Goal: Information Seeking & Learning: Get advice/opinions

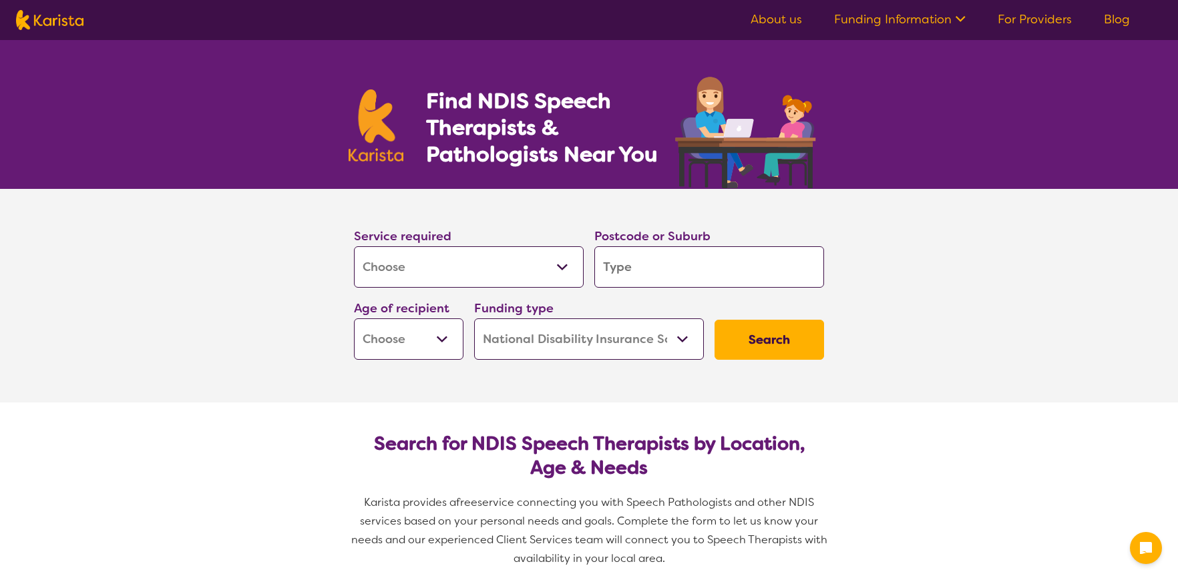
select select "[MEDICAL_DATA]"
select select "NDIS"
select select "[MEDICAL_DATA]"
select select "NDIS"
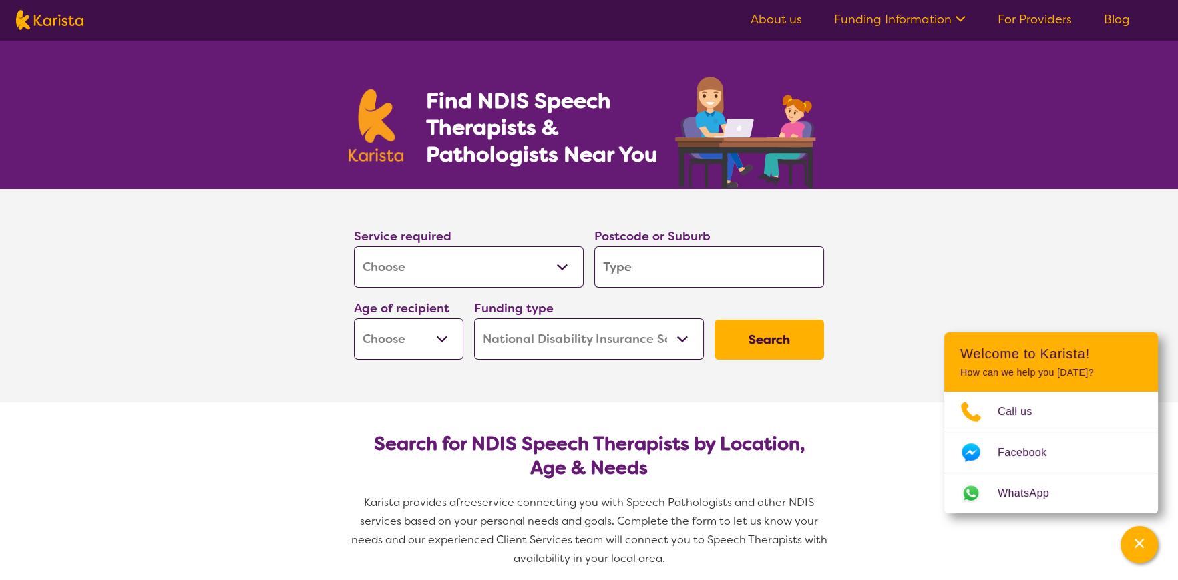
click at [636, 268] on input "search" at bounding box center [709, 266] width 230 height 41
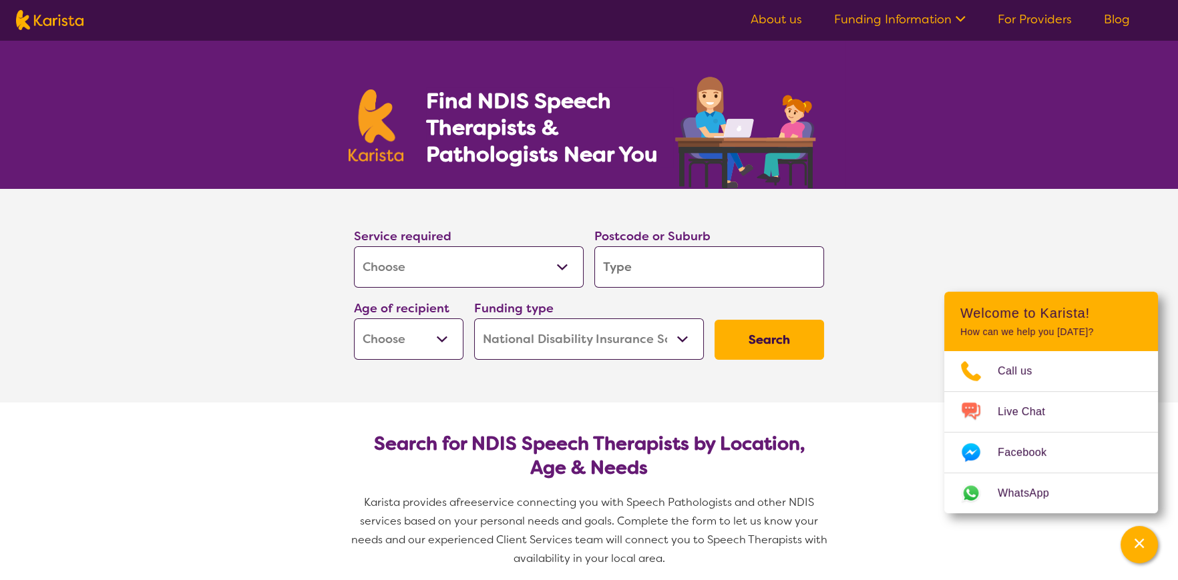
click at [709, 275] on input "search" at bounding box center [709, 266] width 230 height 41
type input "3064"
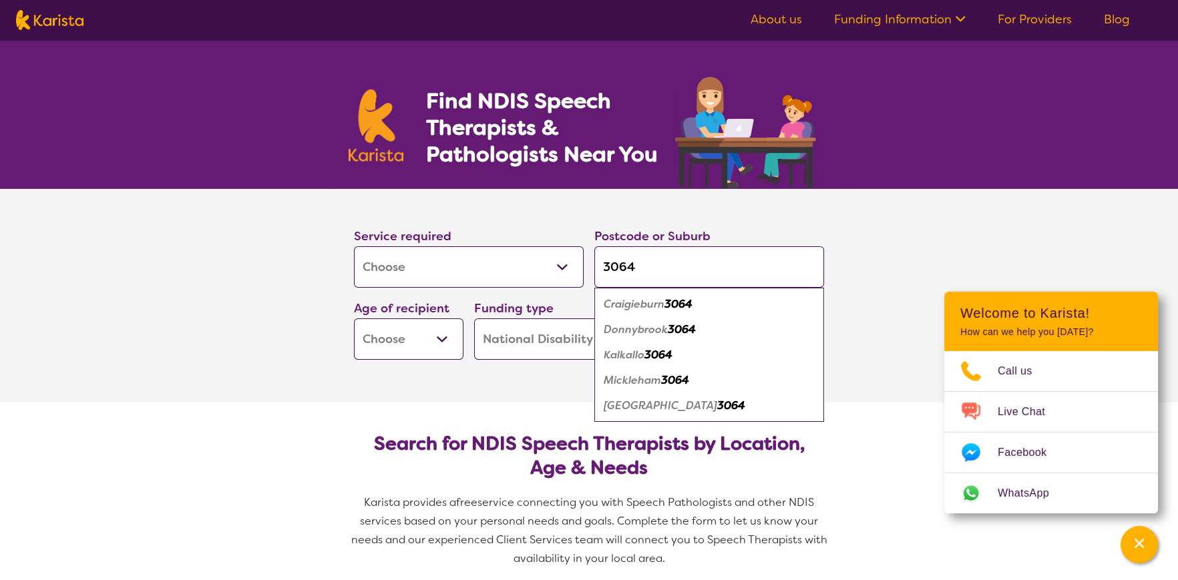
click at [425, 365] on section "Service required Allied Health Assistant Assessment ([MEDICAL_DATA] or [MEDICAL…" at bounding box center [589, 296] width 534 height 214
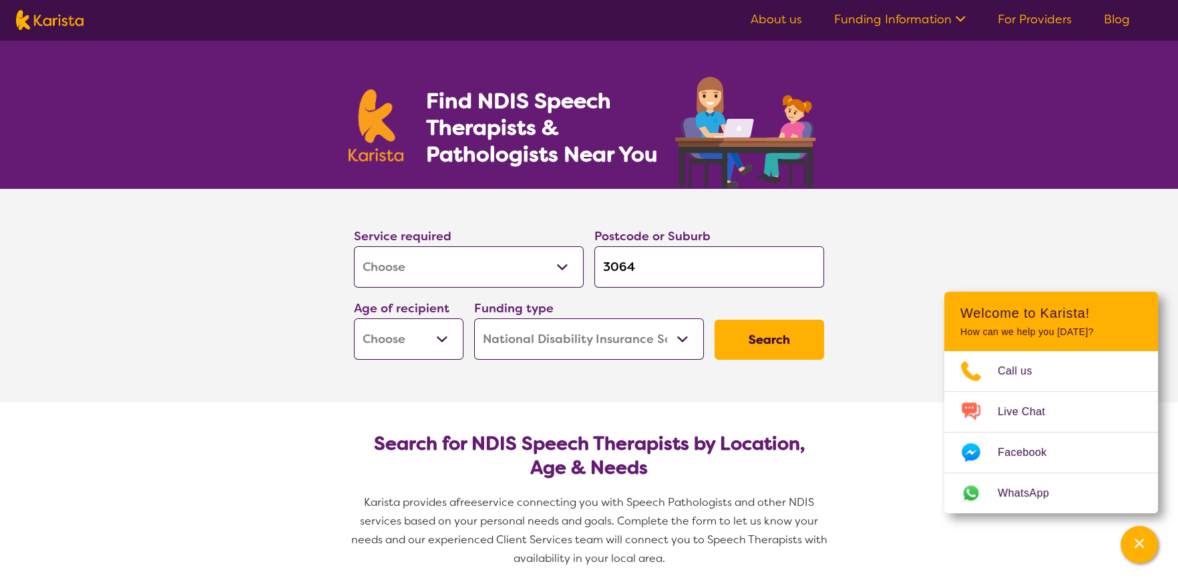
click at [425, 349] on select "Early Childhood - 0 to 9 Child - 10 to 11 Adolescent - 12 to 17 Adult - 18 to 6…" at bounding box center [409, 339] width 110 height 41
select select "AS"
click at [354, 319] on select "Early Childhood - 0 to 9 Child - 10 to 11 Adolescent - 12 to 17 Adult - 18 to 6…" at bounding box center [409, 339] width 110 height 41
select select "AS"
click at [655, 343] on select "Home Care Package (HCP) National Disability Insurance Scheme (NDIS) I don't know" at bounding box center [589, 339] width 230 height 41
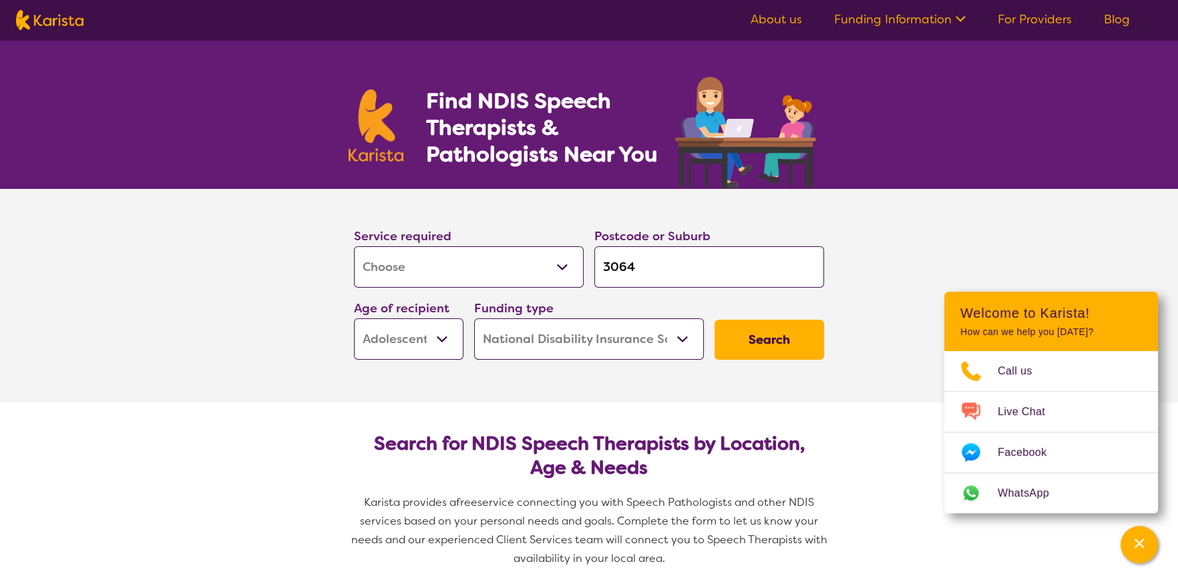
click at [474, 319] on select "Home Care Package (HCP) National Disability Insurance Scheme (NDIS) I don't know" at bounding box center [589, 339] width 230 height 41
click at [743, 338] on button "Search" at bounding box center [770, 340] width 110 height 40
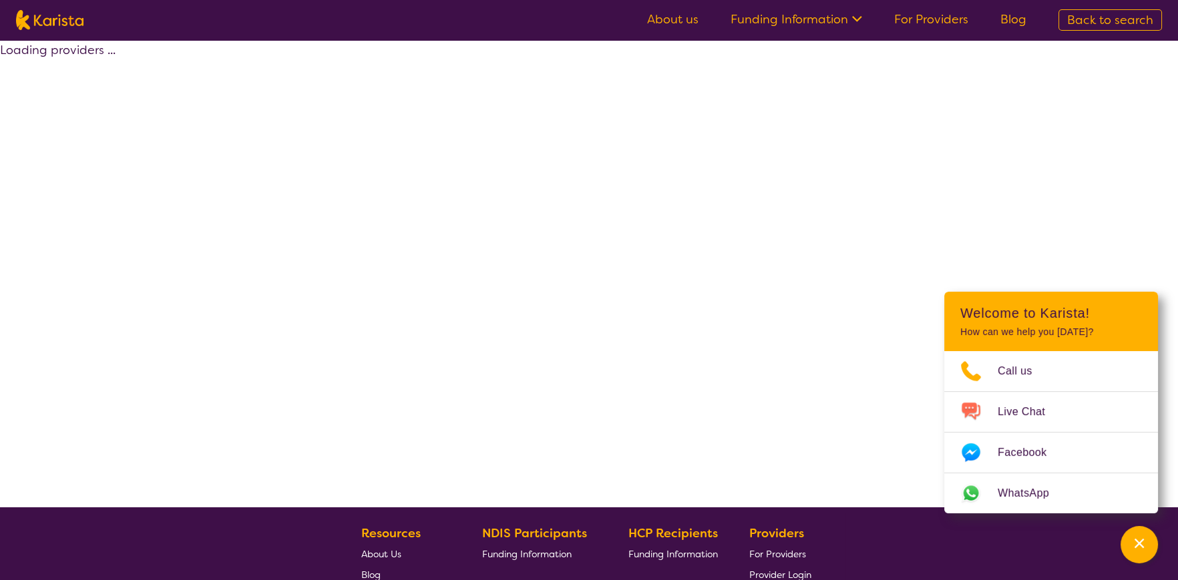
select select "by_score"
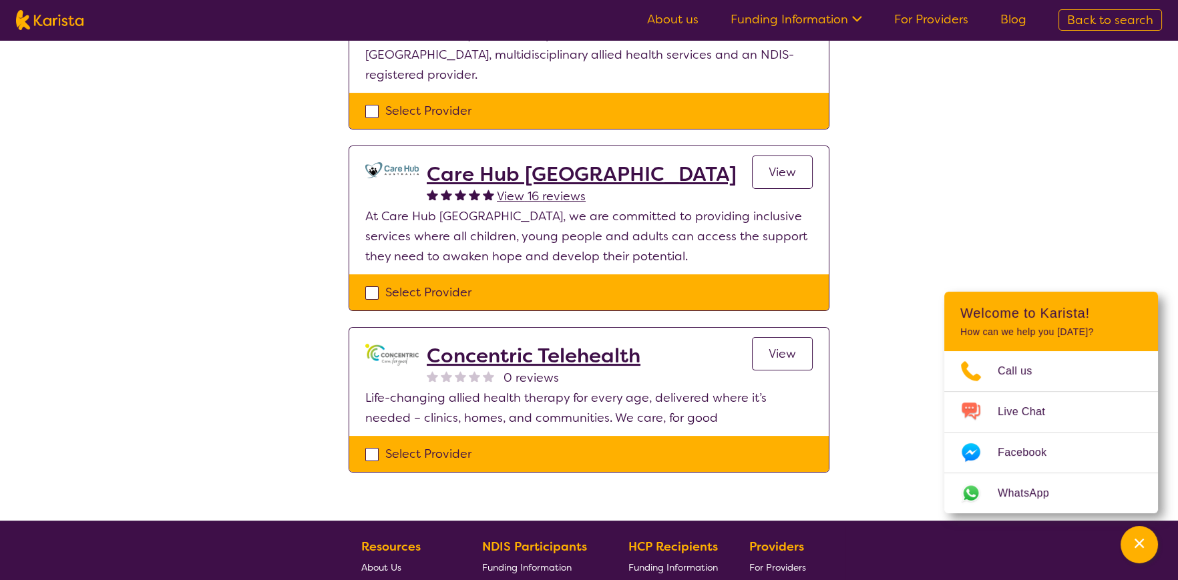
scroll to position [735, 0]
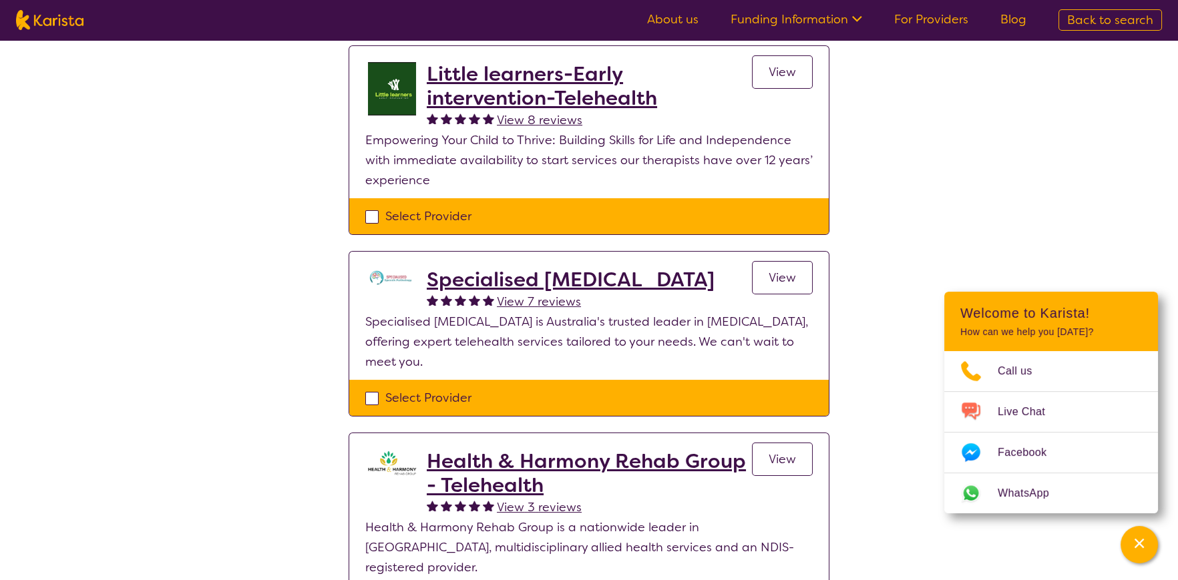
scroll to position [133, 0]
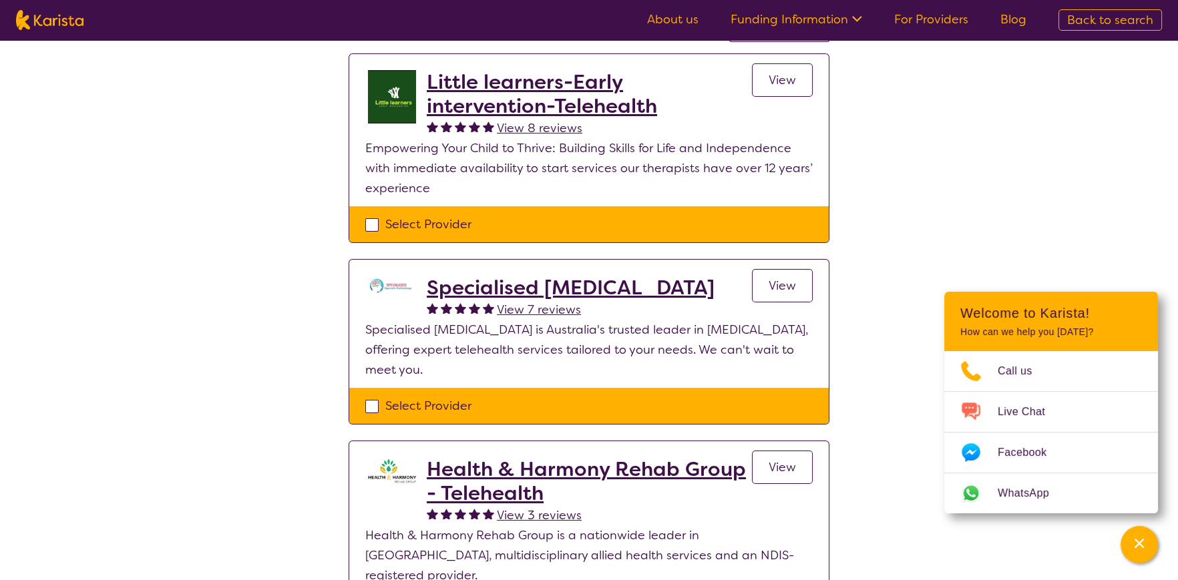
click at [542, 83] on h2 "Little learners-Early intervention-Telehealth" at bounding box center [589, 94] width 325 height 48
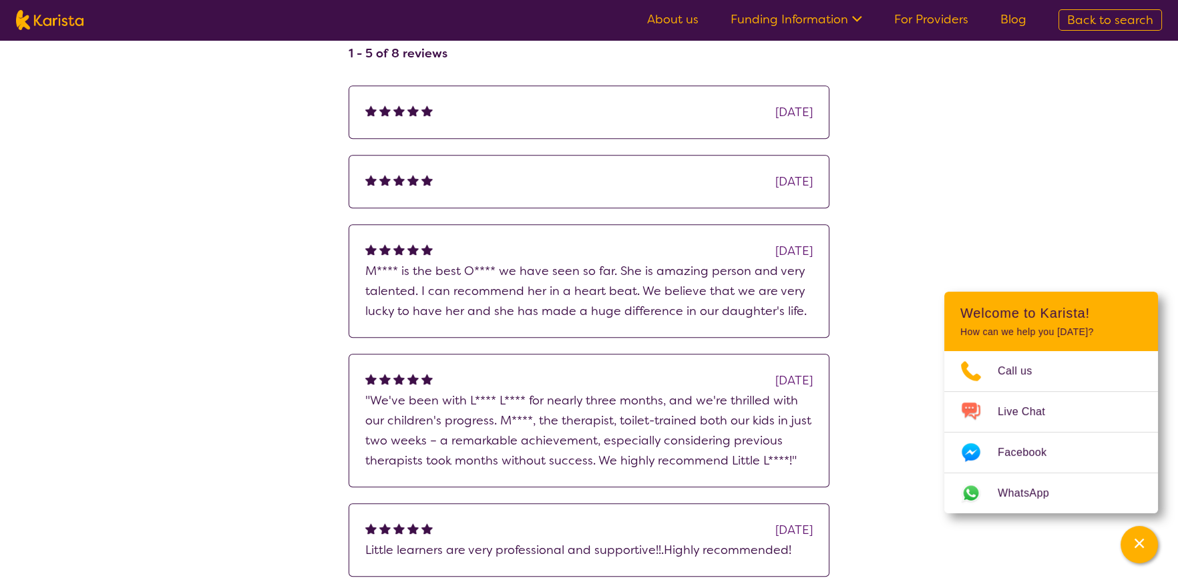
scroll to position [1603, 0]
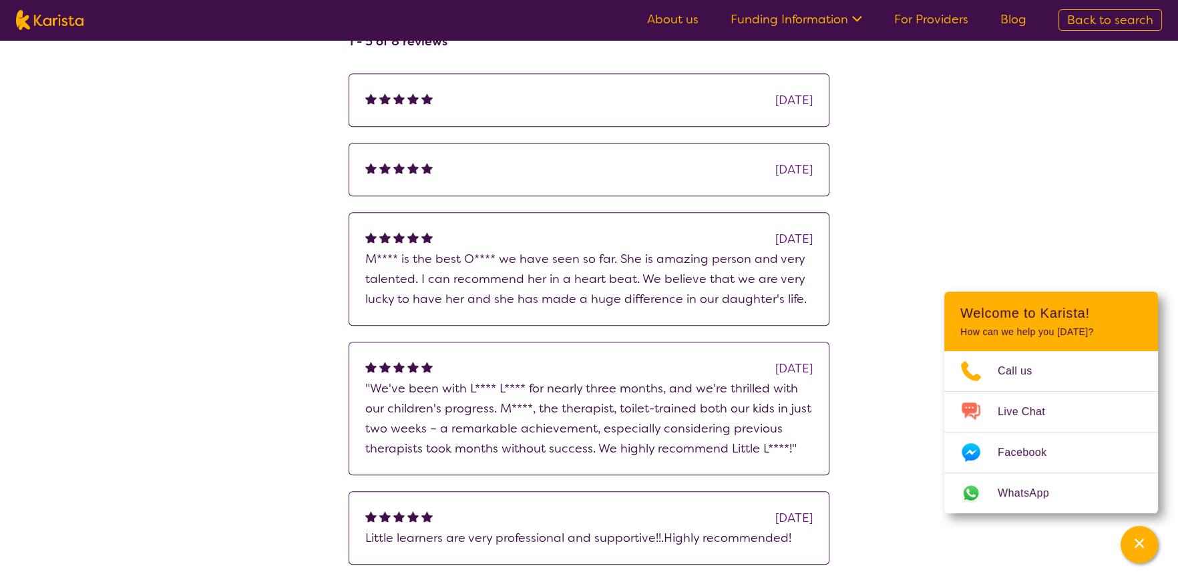
select select "by_score"
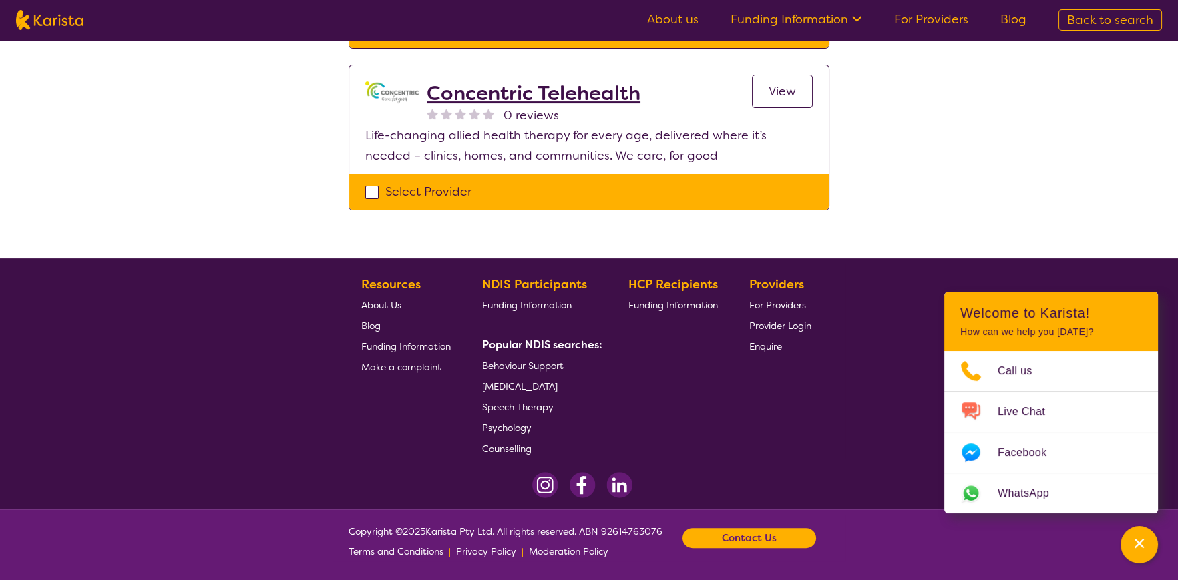
scroll to position [133, 0]
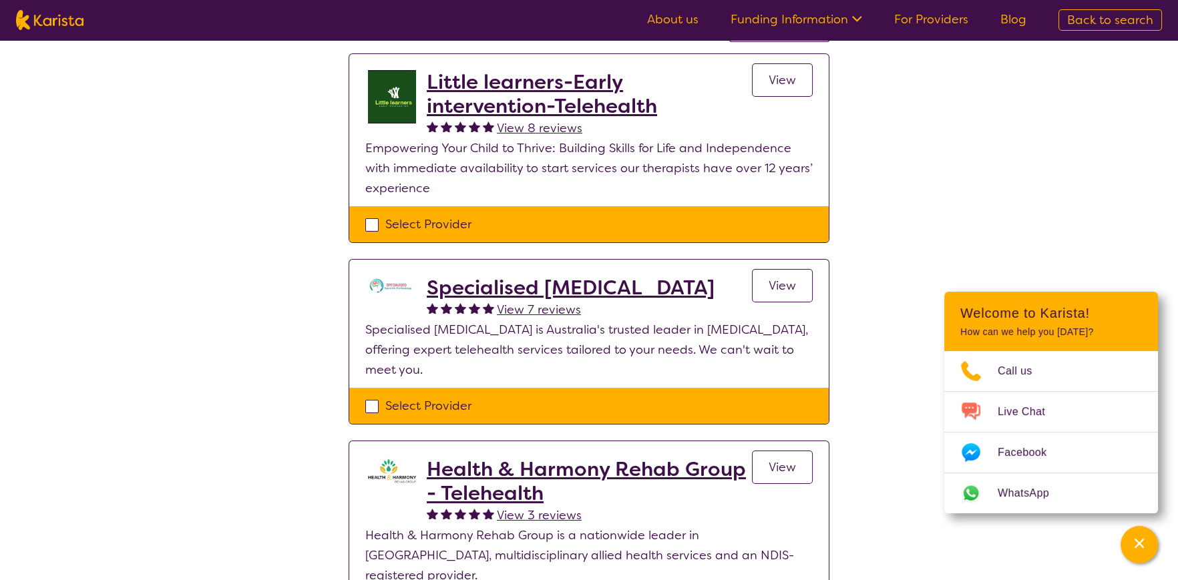
click at [544, 287] on h2 "Specialised [MEDICAL_DATA]" at bounding box center [571, 288] width 288 height 24
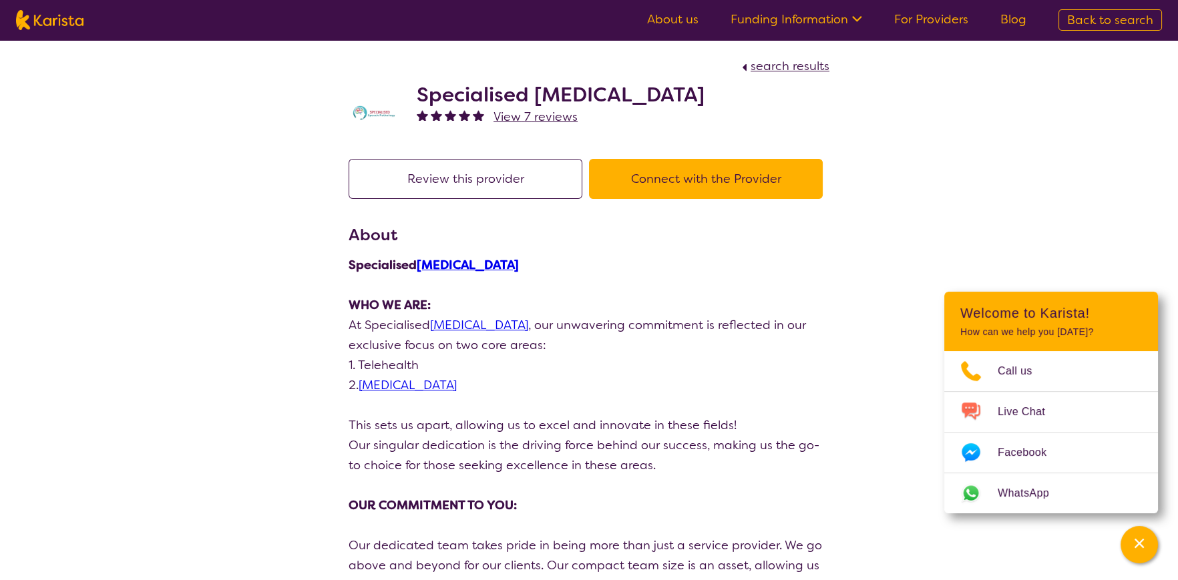
click at [742, 179] on button "Connect with the Provider" at bounding box center [706, 179] width 234 height 40
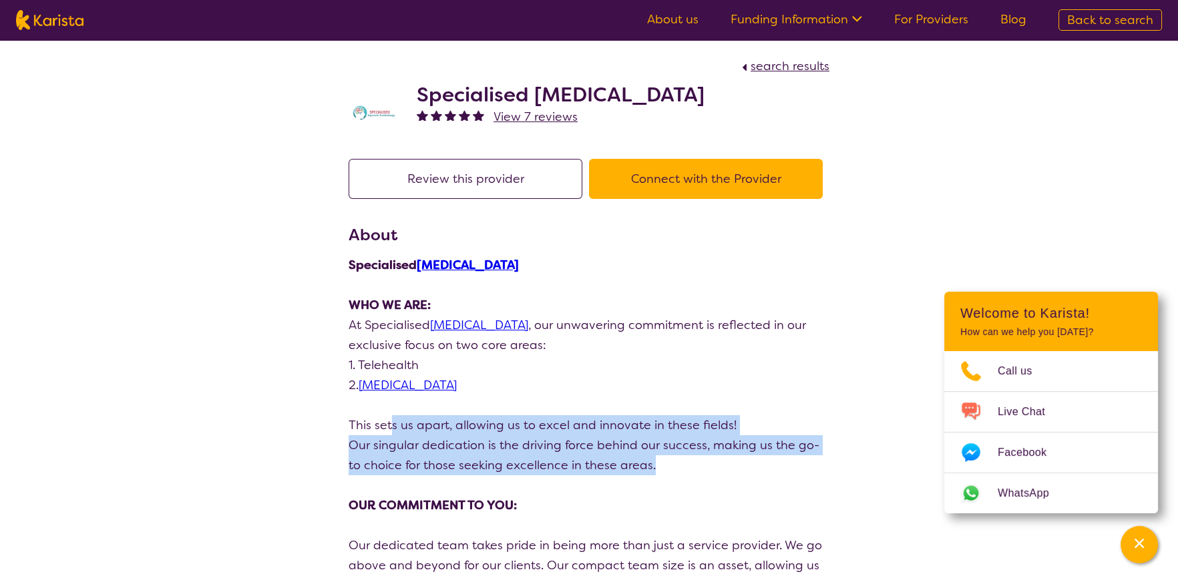
drag, startPoint x: 389, startPoint y: 424, endPoint x: 667, endPoint y: 456, distance: 279.7
click at [667, 456] on p "Our singular dedication is the driving force behind our success, making us the …" at bounding box center [589, 455] width 481 height 40
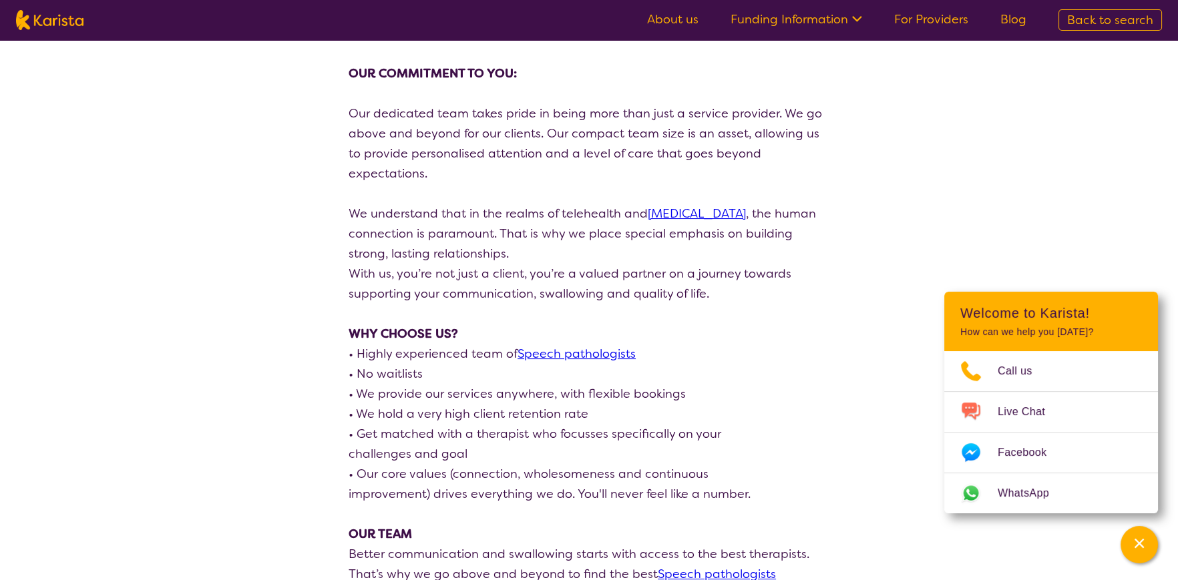
scroll to position [468, 0]
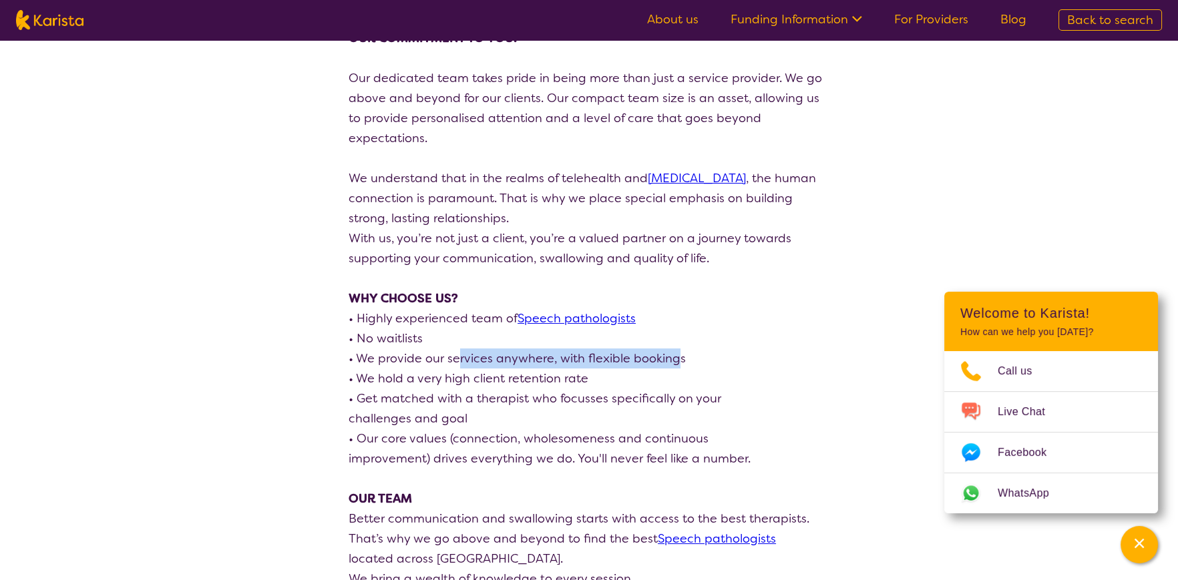
drag, startPoint x: 459, startPoint y: 342, endPoint x: 674, endPoint y: 339, distance: 215.1
click at [674, 349] on p "• We provide our services anywhere, with flexible bookings" at bounding box center [589, 359] width 481 height 20
drag, startPoint x: 465, startPoint y: 359, endPoint x: 609, endPoint y: 355, distance: 144.3
click at [609, 369] on p "• We hold a very high client retention rate" at bounding box center [589, 379] width 481 height 20
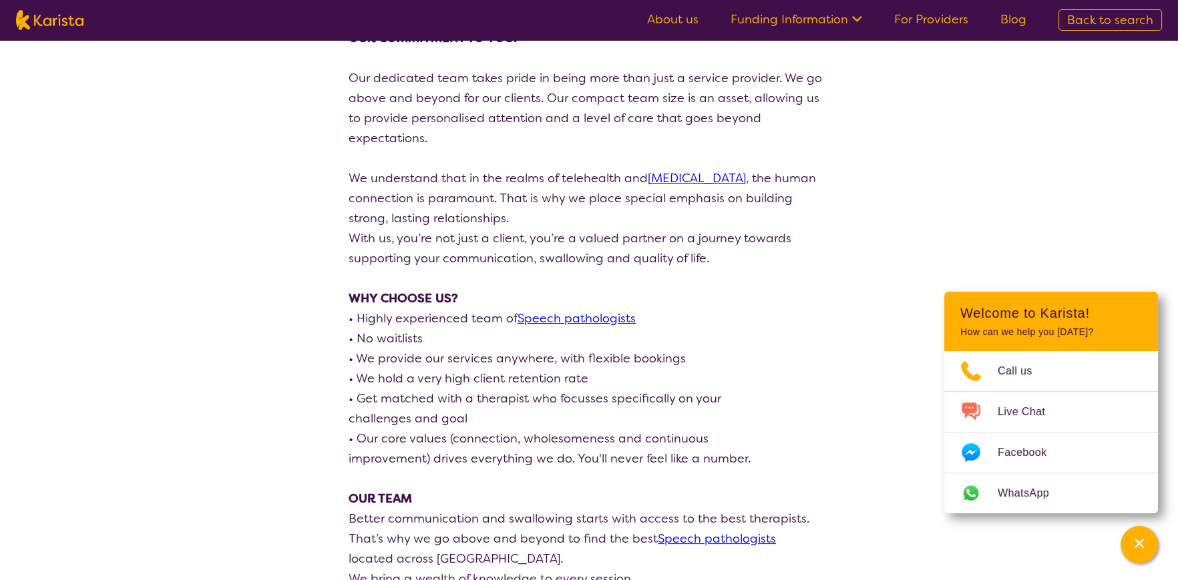
click at [497, 409] on p "challenges and goal" at bounding box center [589, 419] width 481 height 20
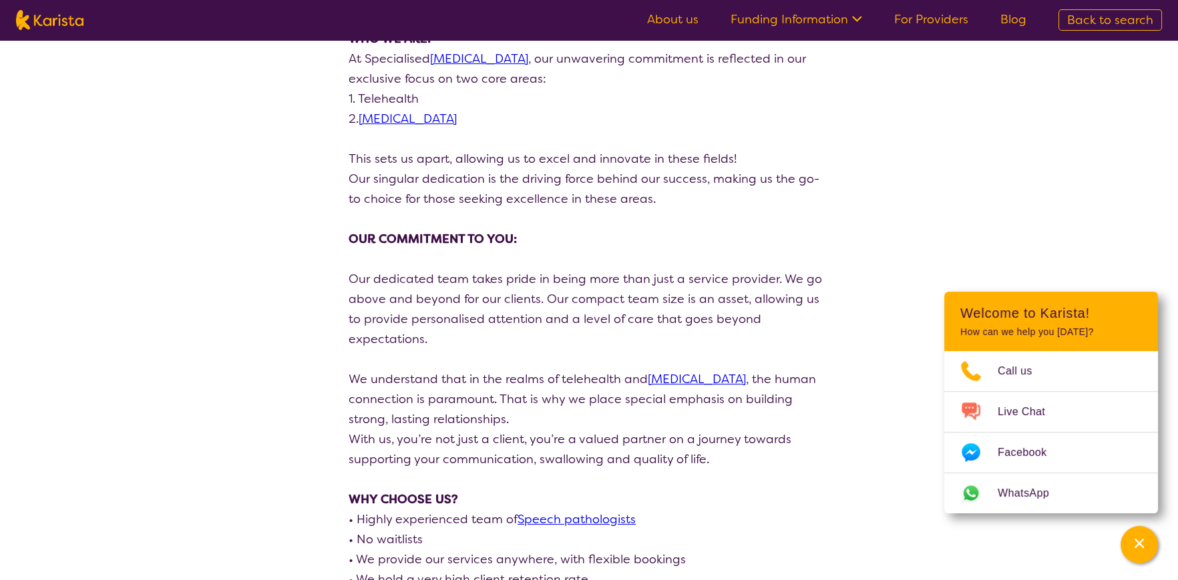
scroll to position [0, 0]
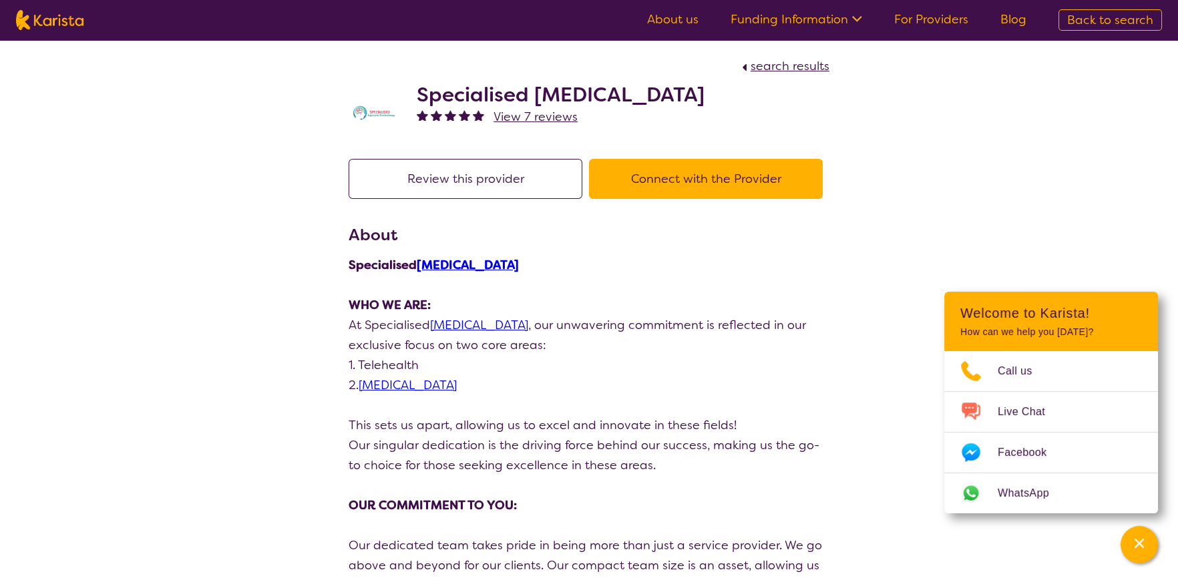
drag, startPoint x: 411, startPoint y: 90, endPoint x: 717, endPoint y: 98, distance: 306.0
click at [717, 98] on div "Specialised [MEDICAL_DATA] View 7 reviews" at bounding box center [589, 109] width 481 height 67
copy h2 "Specialised [MEDICAL_DATA]"
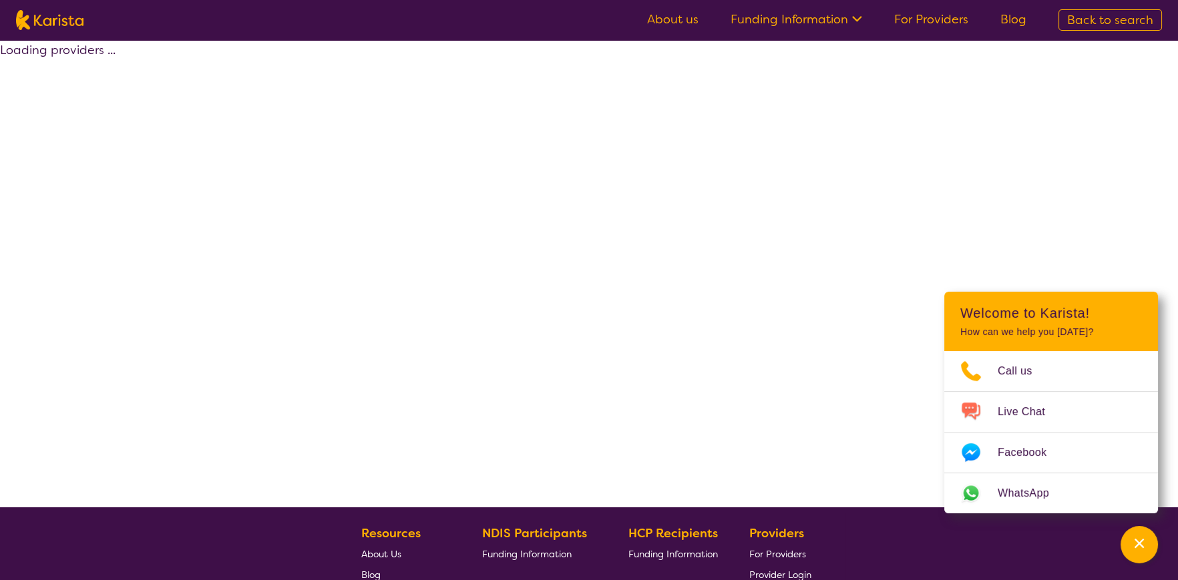
scroll to position [133, 0]
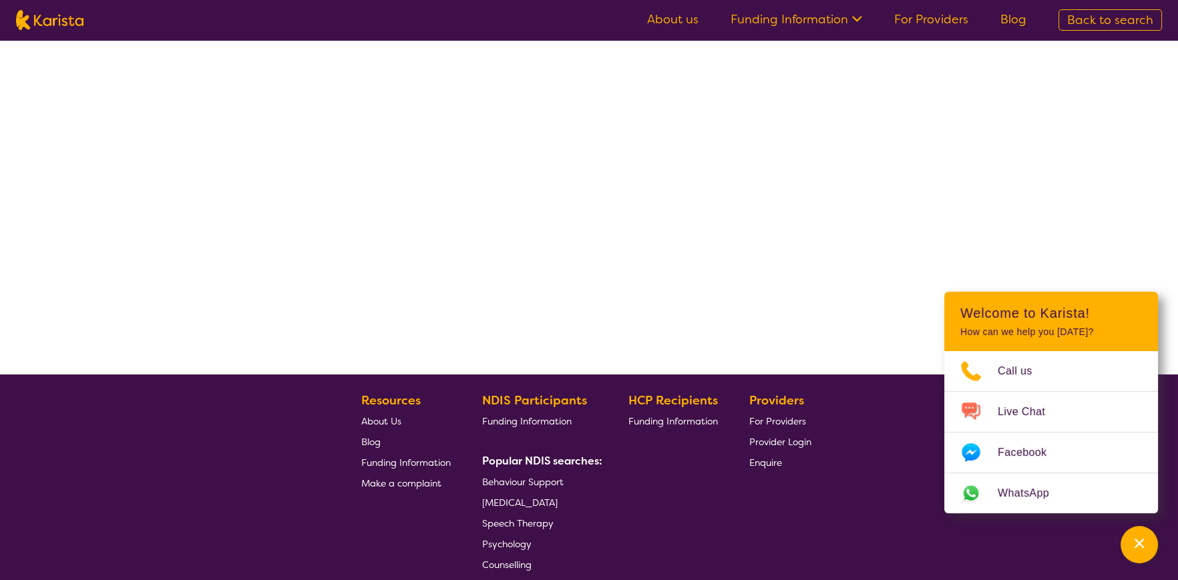
select select "by_score"
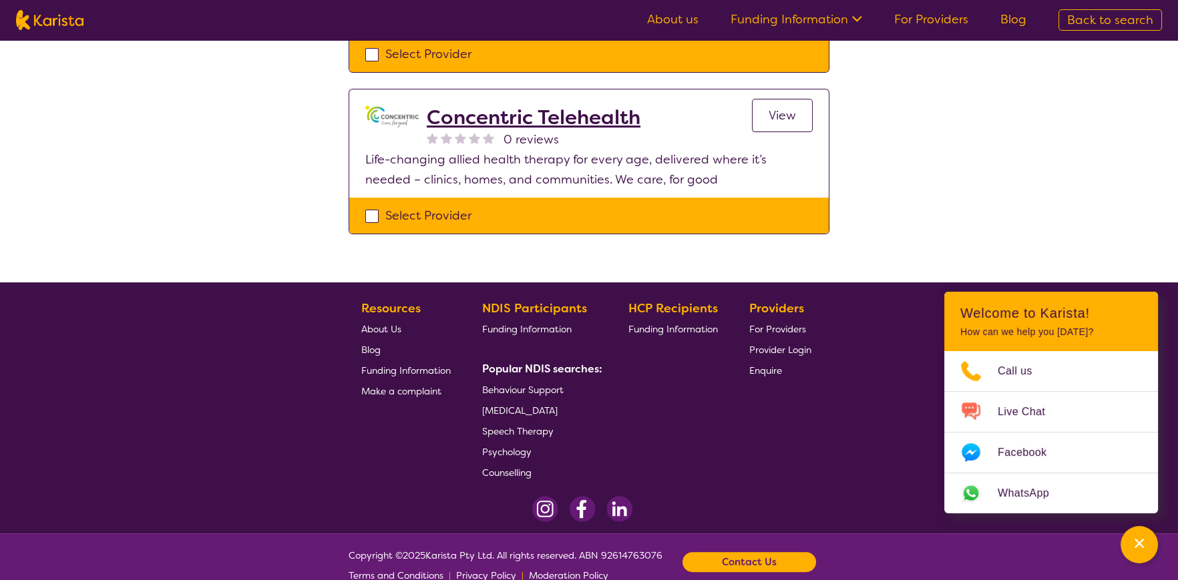
scroll to position [875, 0]
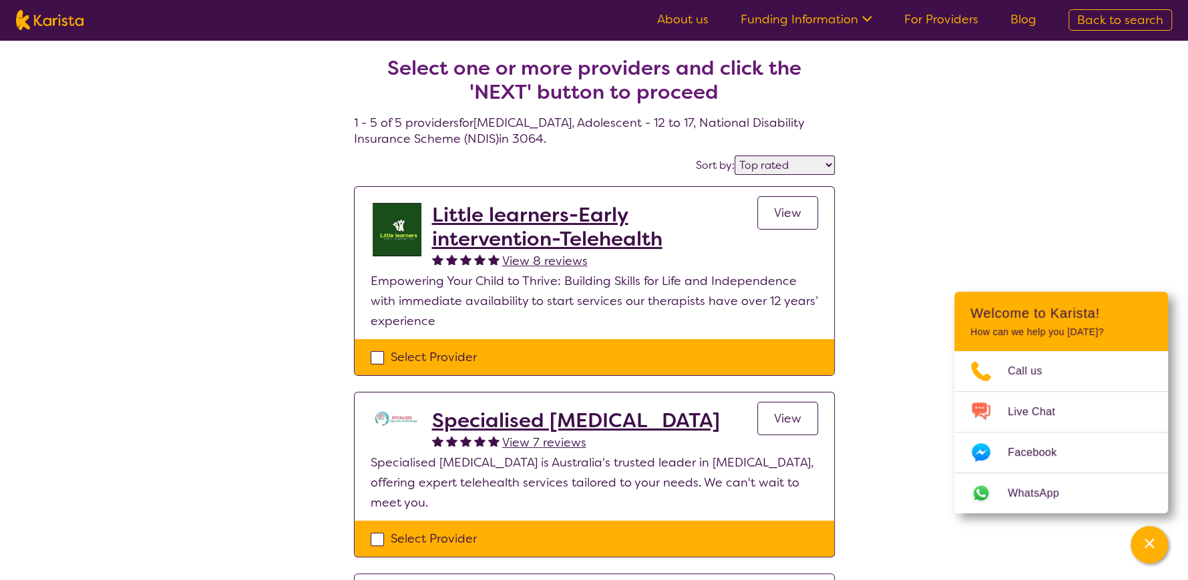
select select "[MEDICAL_DATA]"
select select "AS"
select select "NDIS"
select select "[MEDICAL_DATA]"
select select "AS"
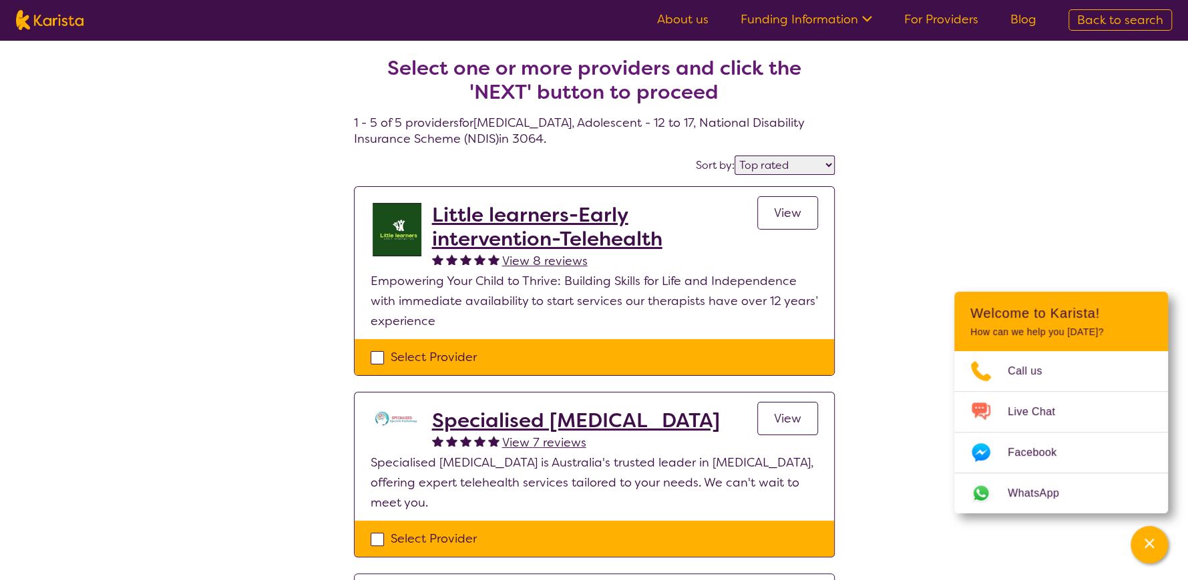
select select "NDIS"
